Goal: Navigation & Orientation: Find specific page/section

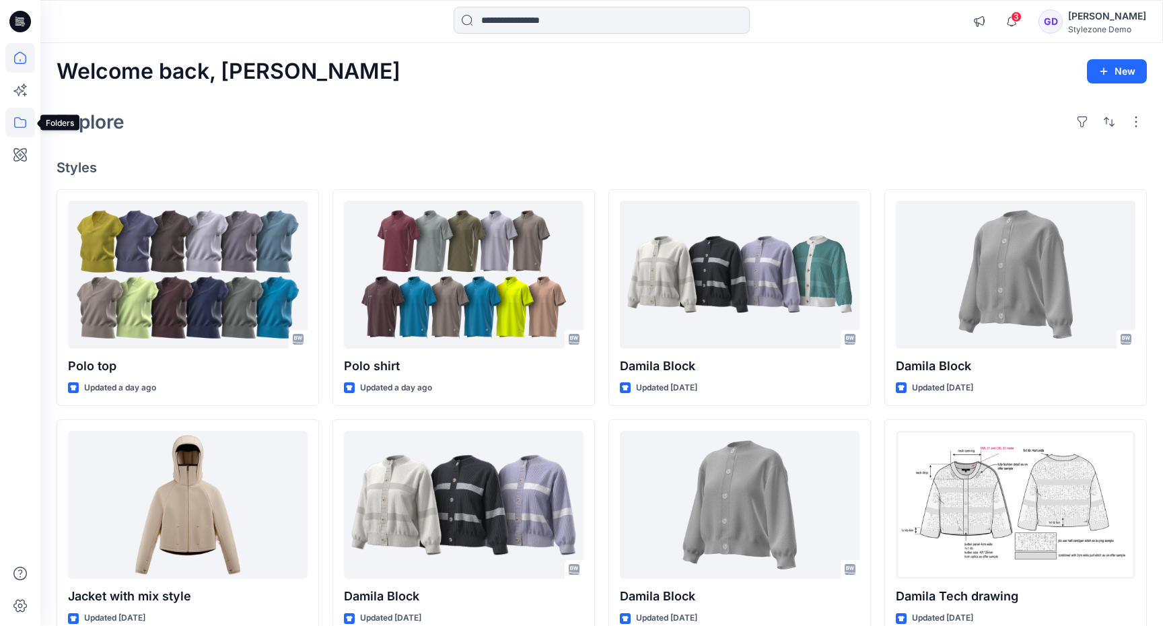
click at [26, 131] on icon at bounding box center [20, 123] width 30 height 30
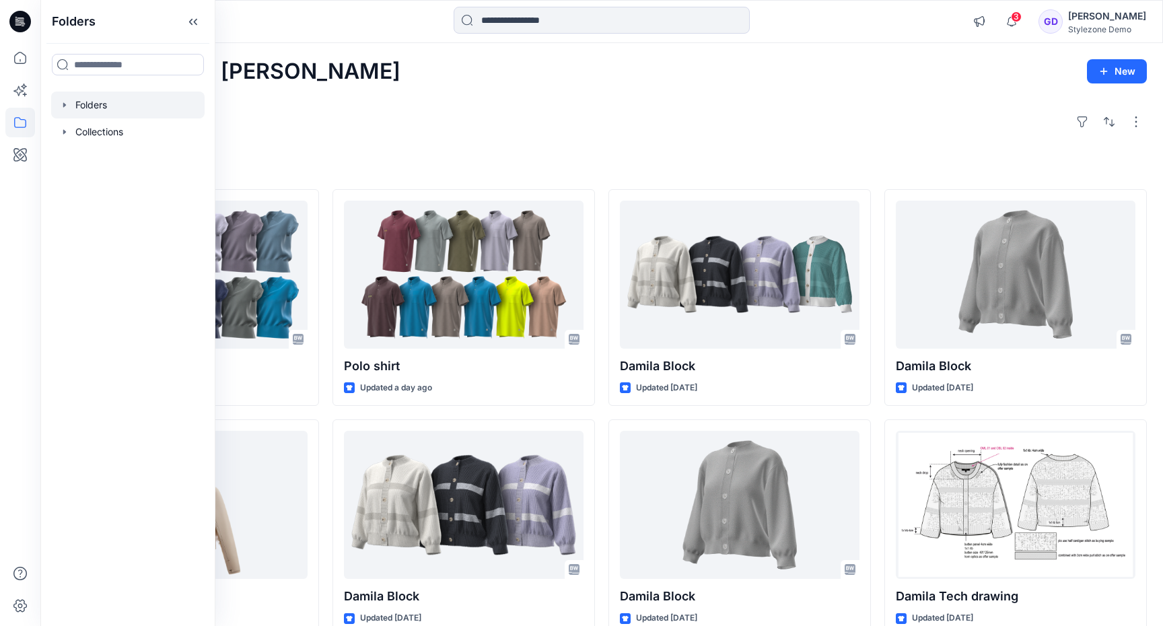
click at [92, 101] on div at bounding box center [128, 105] width 154 height 27
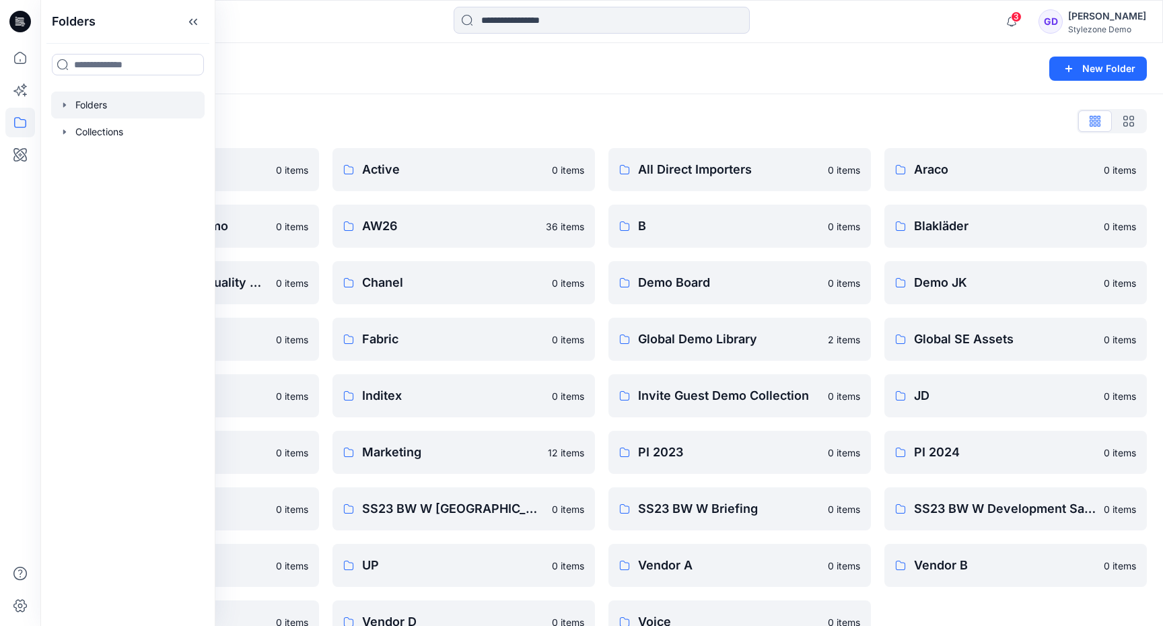
click at [603, 96] on div "Folders List 2024 Europe Looks 0 items Athleta Workwear Demo 0 items Browzwear …" at bounding box center [601, 377] width 1123 height 566
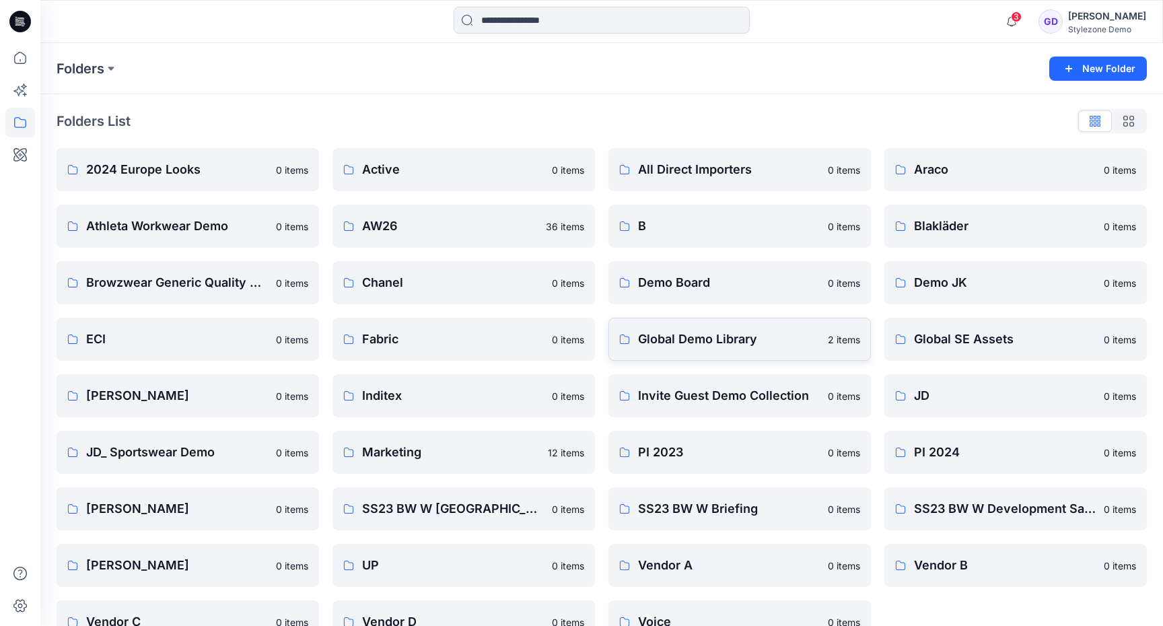
click at [701, 339] on p "Global Demo Library" at bounding box center [729, 339] width 182 height 19
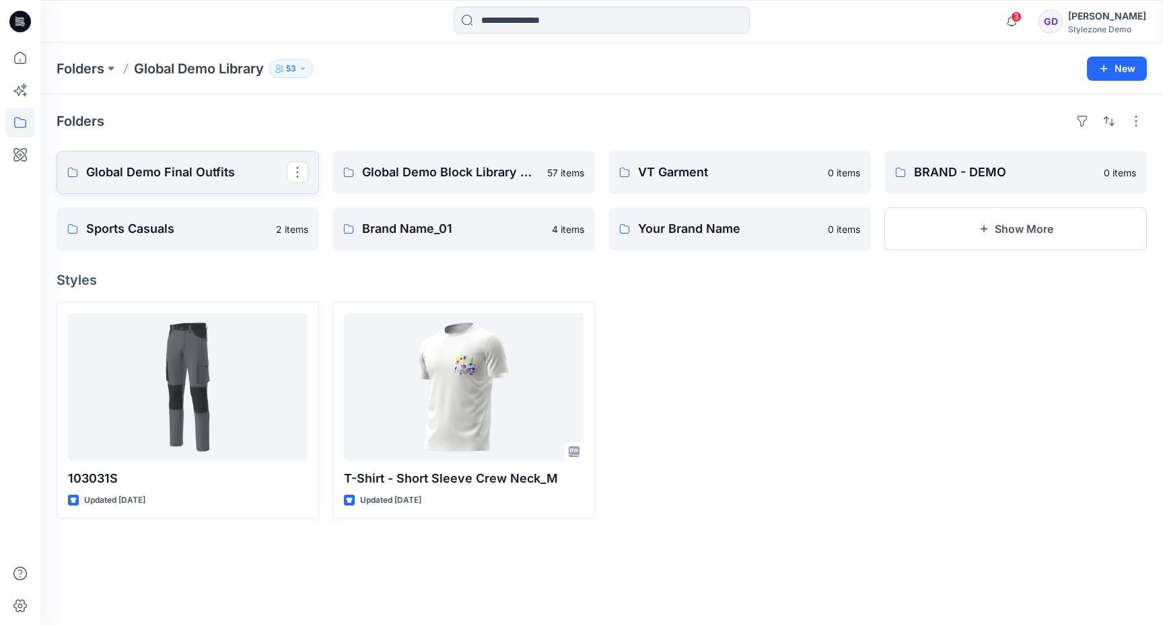
click at [195, 183] on link "Global Demo Final Outfits" at bounding box center [188, 172] width 263 height 43
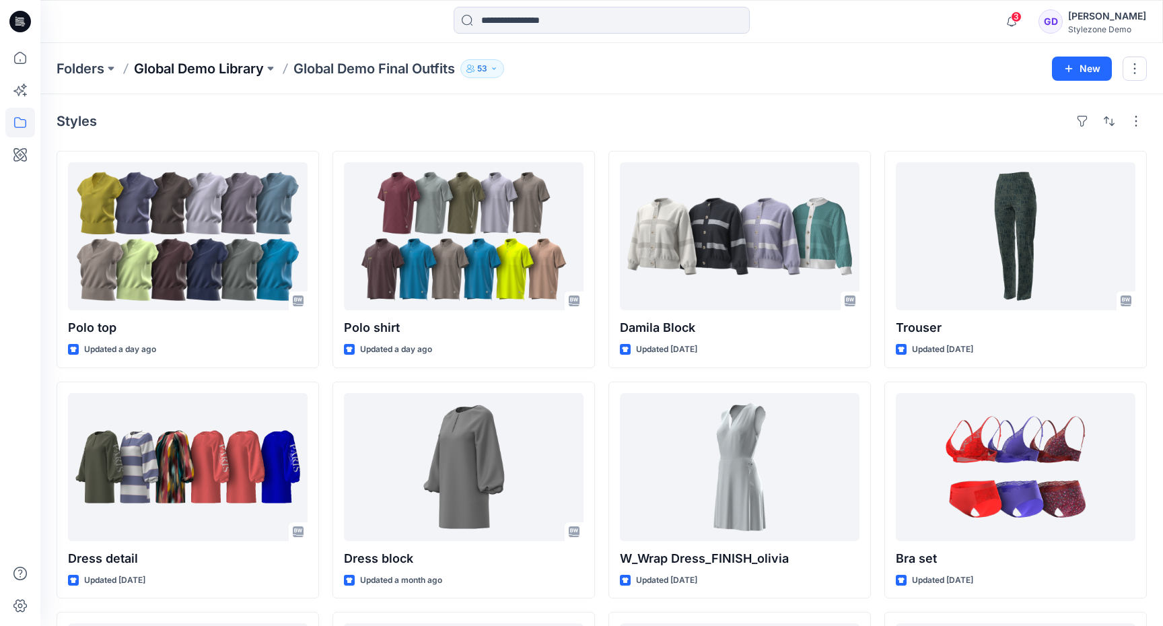
click at [208, 63] on p "Global Demo Library" at bounding box center [199, 68] width 130 height 19
